Goal: Information Seeking & Learning: Learn about a topic

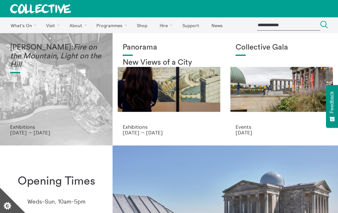
click at [62, 86] on div "[PERSON_NAME]: Fire on the Mountain, Light on the Hill" at bounding box center [56, 83] width 92 height 81
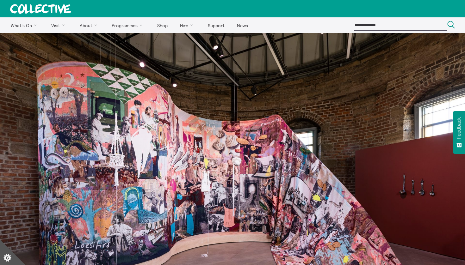
drag, startPoint x: 197, startPoint y: 158, endPoint x: 100, endPoint y: 94, distance: 116.8
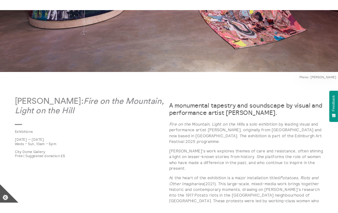
scroll to position [260, 0]
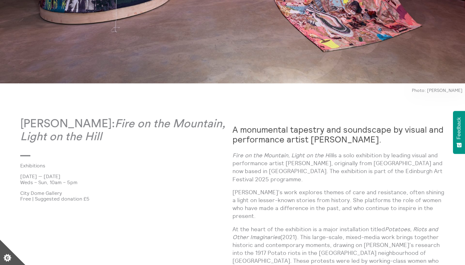
click at [24, 126] on p "[PERSON_NAME]: Fire on the Mountain, Light on the Hill" at bounding box center [126, 131] width 212 height 26
click at [20, 123] on p "[PERSON_NAME]: Fire on the Mountain, Light on the Hill" at bounding box center [126, 131] width 212 height 26
click at [22, 124] on p "[PERSON_NAME]: Fire on the Mountain, Light on the Hill" at bounding box center [126, 131] width 212 height 26
click at [158, 139] on p "[PERSON_NAME]: Fire on the Mountain, Light on the Hill" at bounding box center [126, 131] width 212 height 26
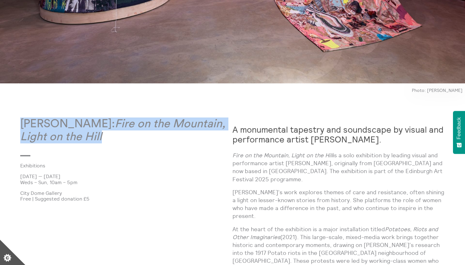
drag, startPoint x: 157, startPoint y: 138, endPoint x: 22, endPoint y: 114, distance: 136.2
click at [98, 136] on em "Fire on the Mountain, Light on the Hill" at bounding box center [122, 130] width 205 height 24
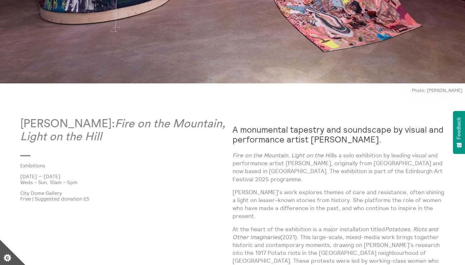
click at [127, 124] on p "[PERSON_NAME]: Fire on the Mountain, Light on the Hill" at bounding box center [126, 131] width 212 height 26
click at [130, 122] on p "[PERSON_NAME]: Fire on the Mountain, Light on the Hill" at bounding box center [126, 131] width 212 height 26
drag, startPoint x: 133, startPoint y: 125, endPoint x: 22, endPoint y: 123, distance: 110.1
click at [22, 123] on p "[PERSON_NAME]: Fire on the Mountain, Light on the Hill" at bounding box center [126, 131] width 212 height 26
copy p "[PERSON_NAME]"
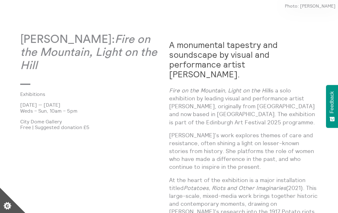
drag, startPoint x: 21, startPoint y: 105, endPoint x: 86, endPoint y: 106, distance: 64.8
click at [86, 106] on p "[DATE] — [DATE]" at bounding box center [94, 105] width 149 height 6
copy p "[DATE] — [DATE]"
